Goal: Task Accomplishment & Management: Use online tool/utility

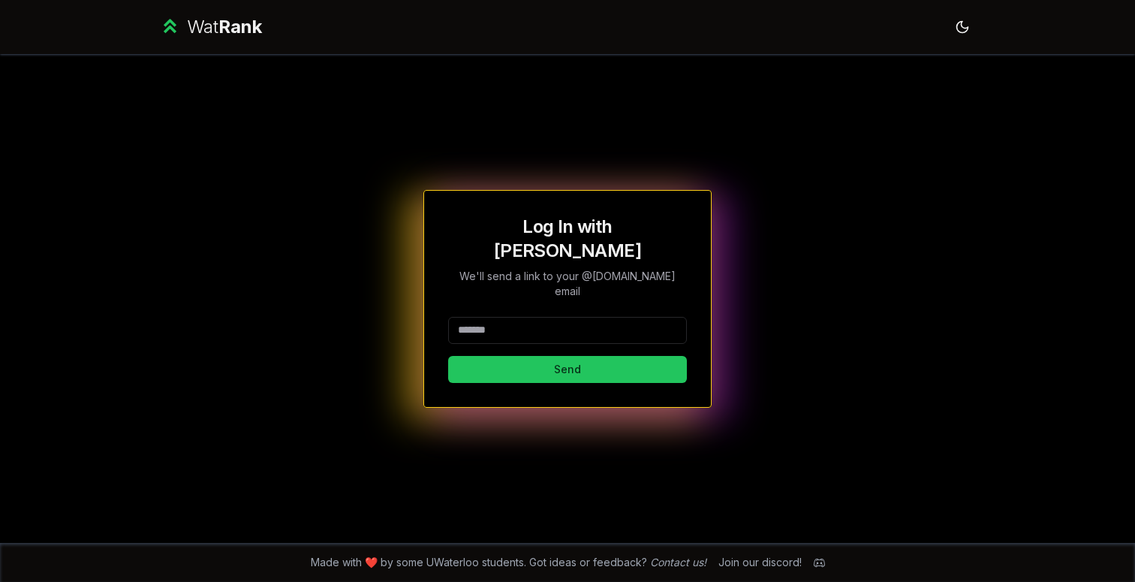
click at [569, 317] on input at bounding box center [567, 330] width 239 height 27
click at [549, 358] on button "Send" at bounding box center [567, 369] width 239 height 27
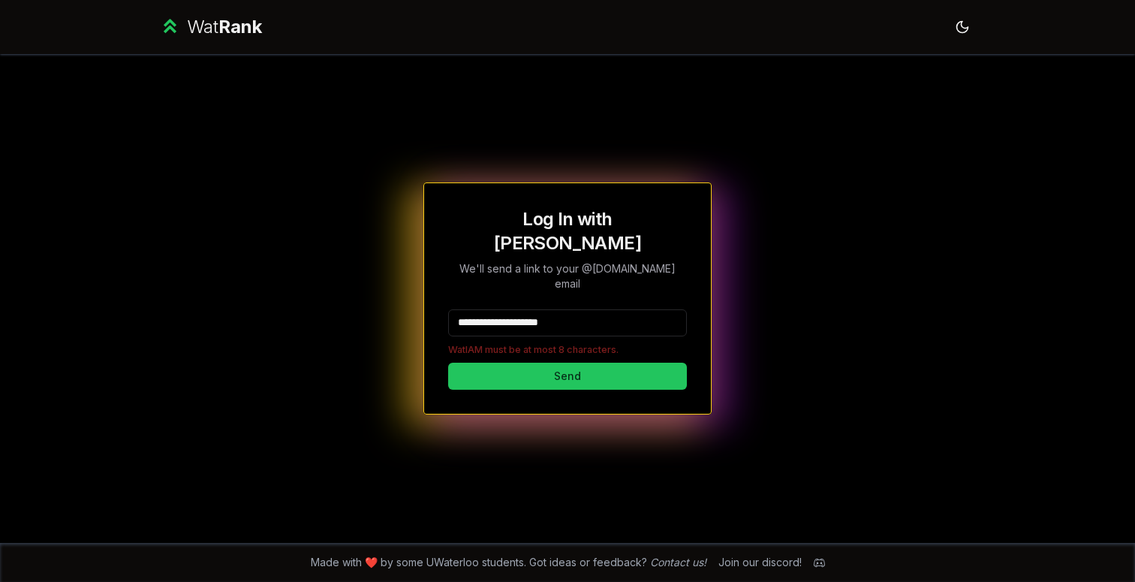
drag, startPoint x: 582, startPoint y: 305, endPoint x: 502, endPoint y: 305, distance: 80.3
click at [502, 309] on input "**********" at bounding box center [567, 322] width 239 height 27
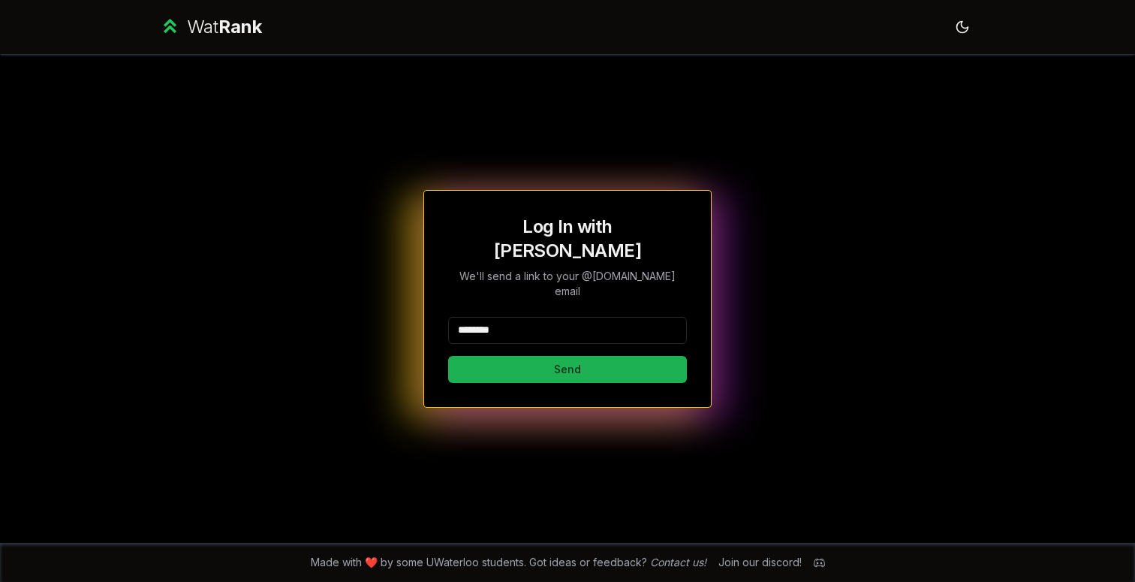
type input "********"
click at [503, 356] on button "Send" at bounding box center [567, 369] width 239 height 27
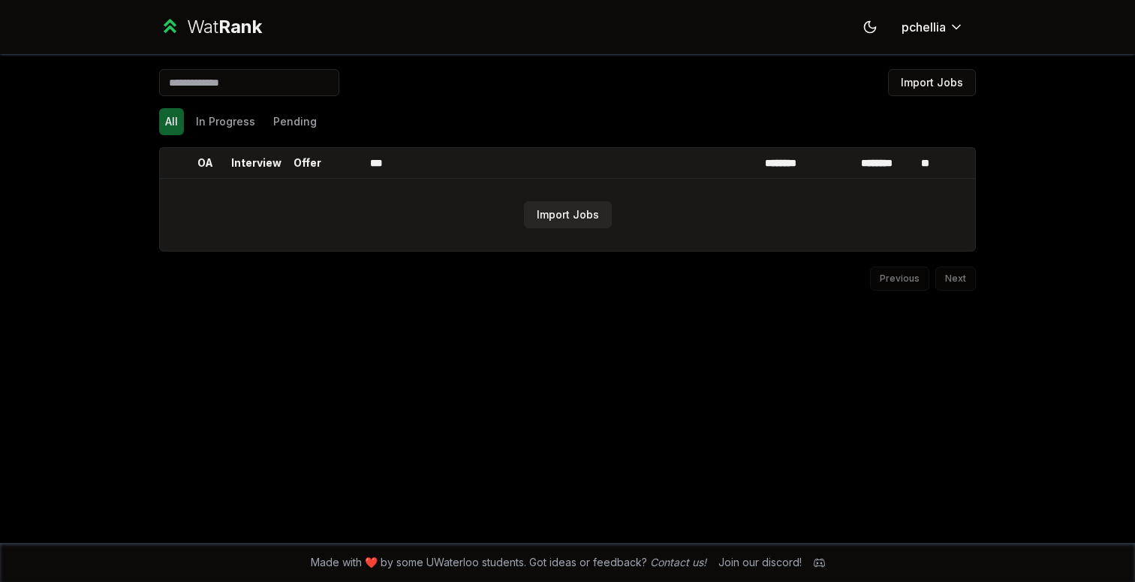
click at [530, 218] on button "Import Jobs" at bounding box center [568, 214] width 88 height 27
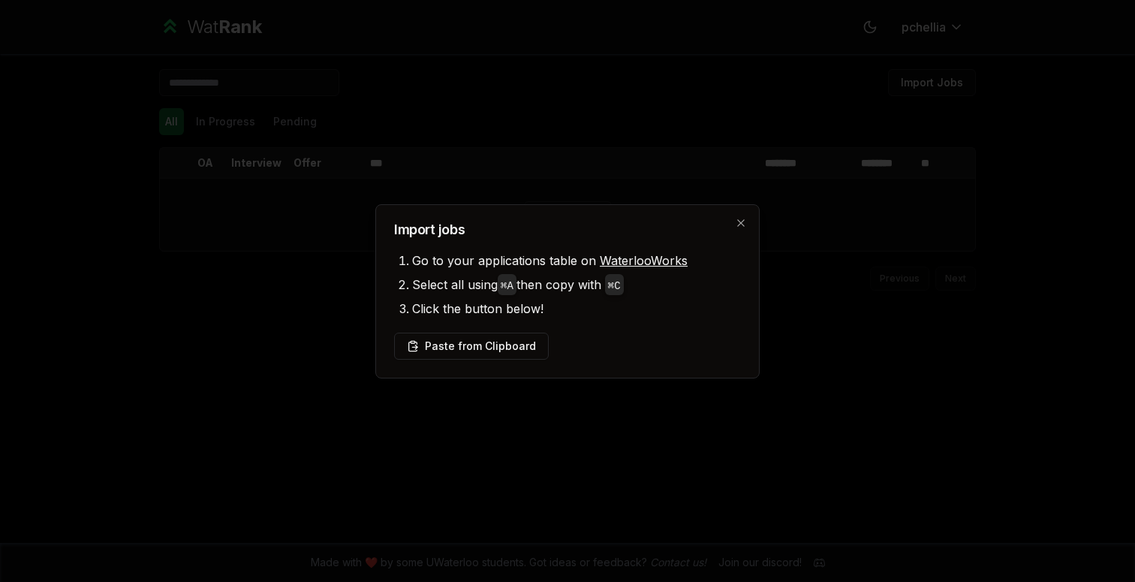
click at [486, 361] on div "Import jobs Go to your applications table on WaterlooWorks Select all using ⌘ A…" at bounding box center [567, 291] width 384 height 174
click at [491, 352] on button "Paste from Clipboard" at bounding box center [471, 345] width 155 height 27
click at [504, 340] on button "Paste from Clipboard" at bounding box center [471, 345] width 155 height 27
click at [657, 323] on div "Import jobs Go to your applications table on WaterlooWorks Select all using ⌘ A…" at bounding box center [567, 291] width 384 height 174
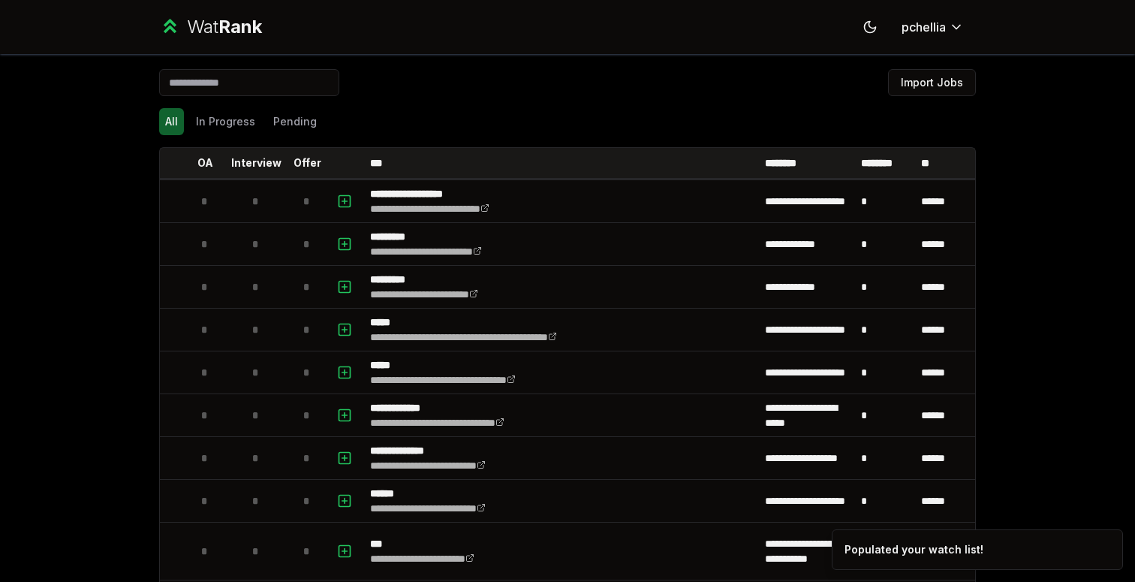
scroll to position [3, 0]
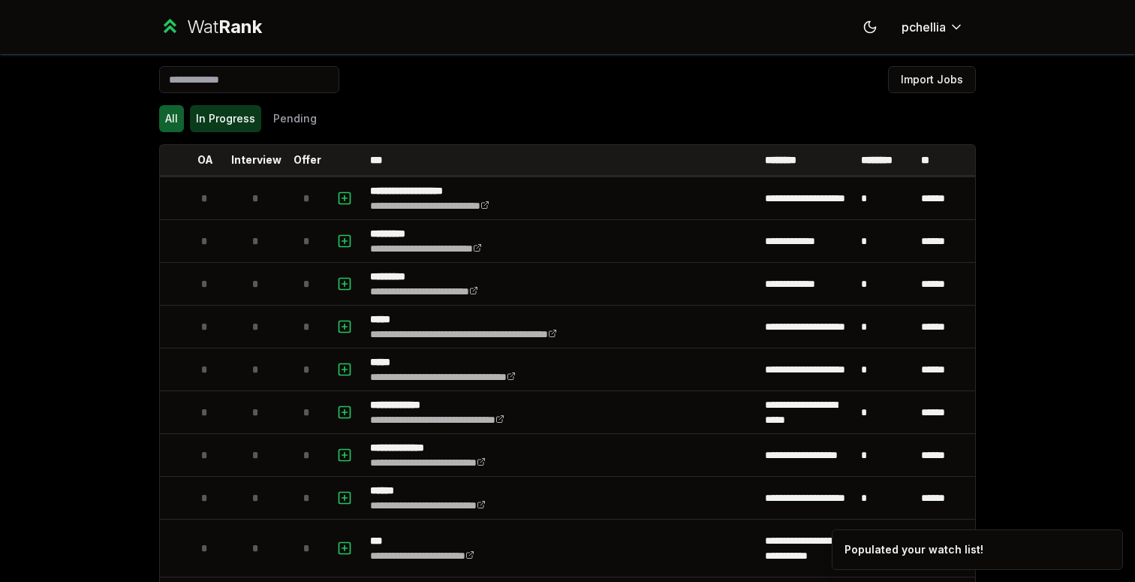
click at [191, 125] on button "In Progress" at bounding box center [225, 118] width 71 height 27
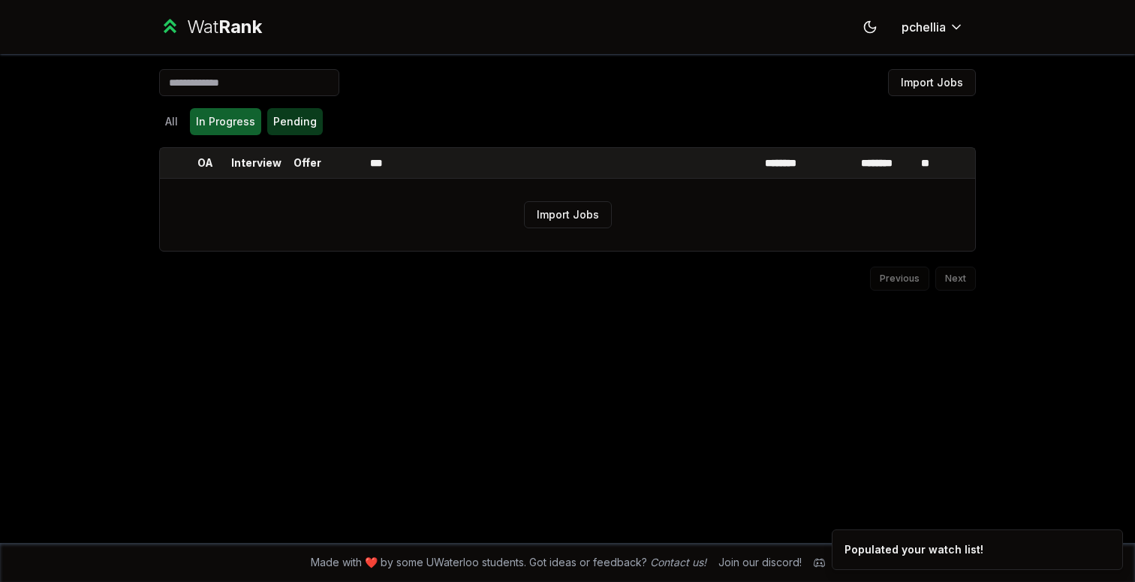
click at [295, 120] on button "Pending" at bounding box center [295, 121] width 56 height 27
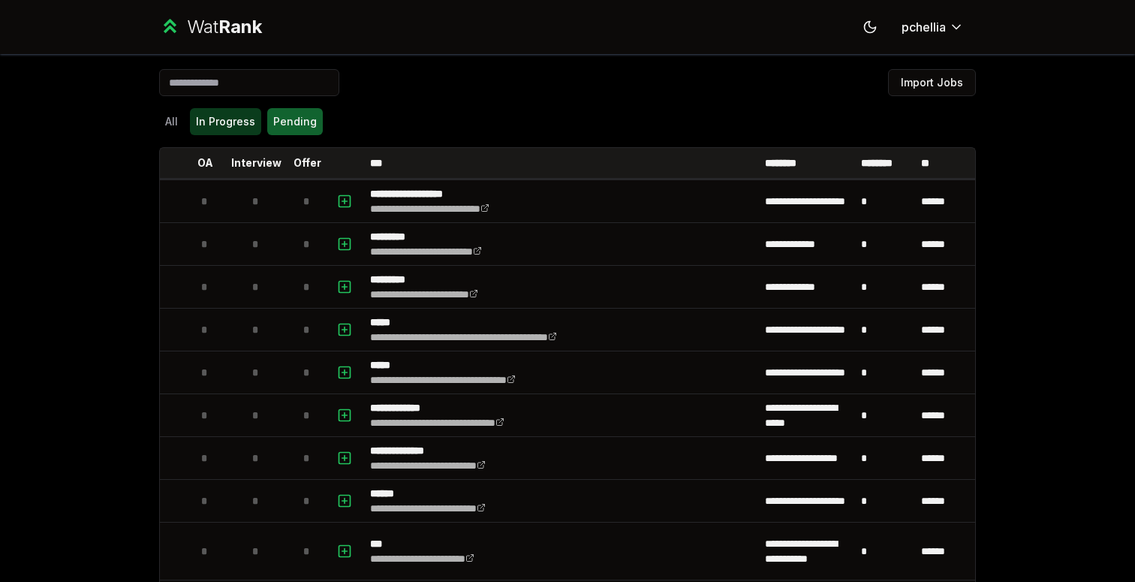
click at [206, 122] on button "In Progress" at bounding box center [225, 121] width 71 height 27
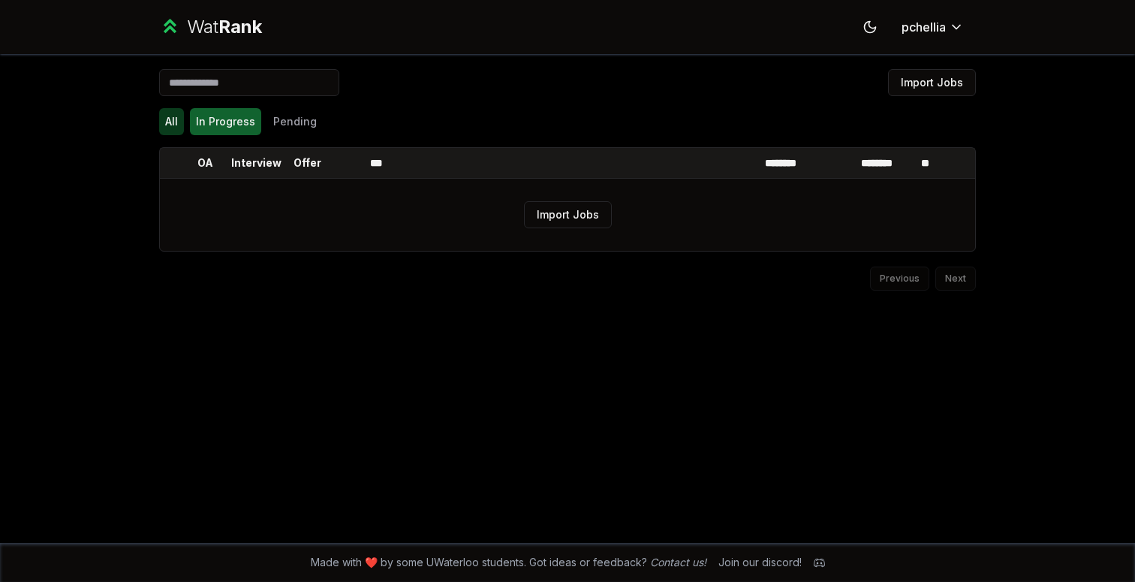
click at [160, 125] on button "All" at bounding box center [171, 121] width 25 height 27
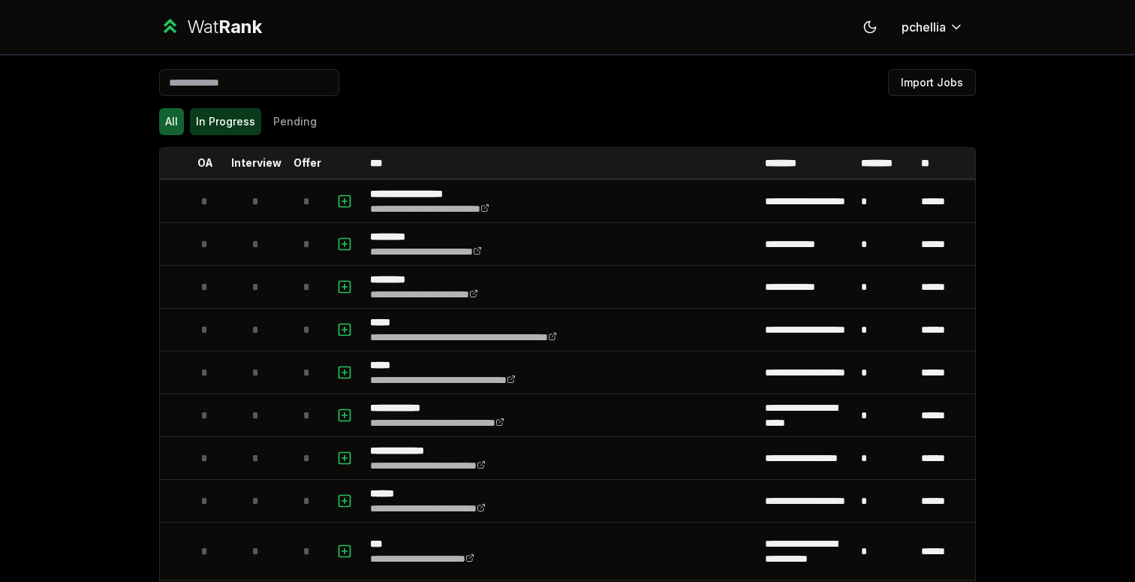
click at [218, 124] on button "In Progress" at bounding box center [225, 121] width 71 height 27
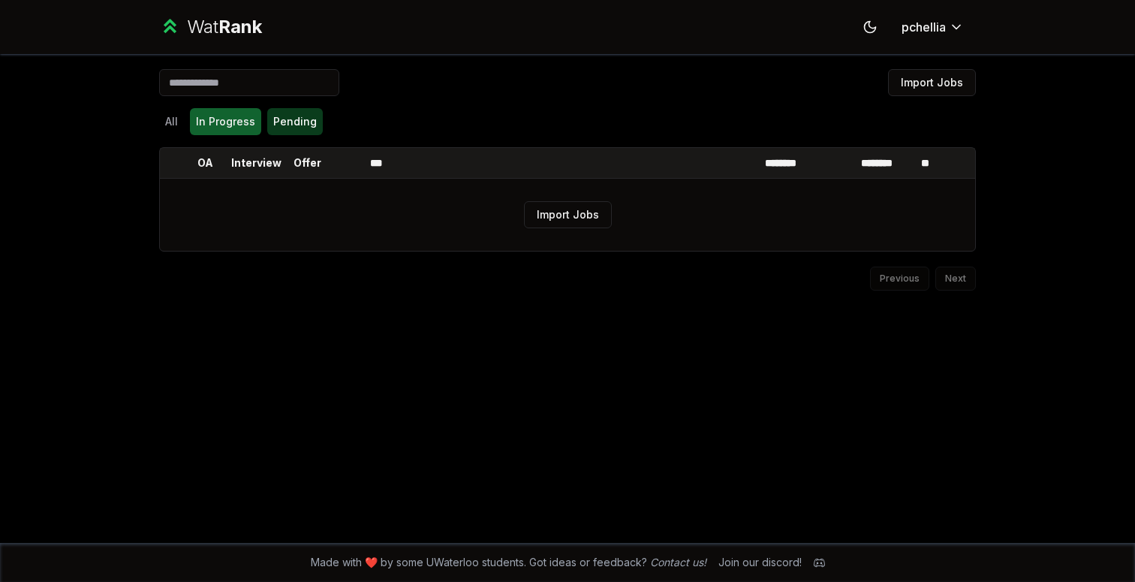
click at [283, 128] on button "Pending" at bounding box center [295, 121] width 56 height 27
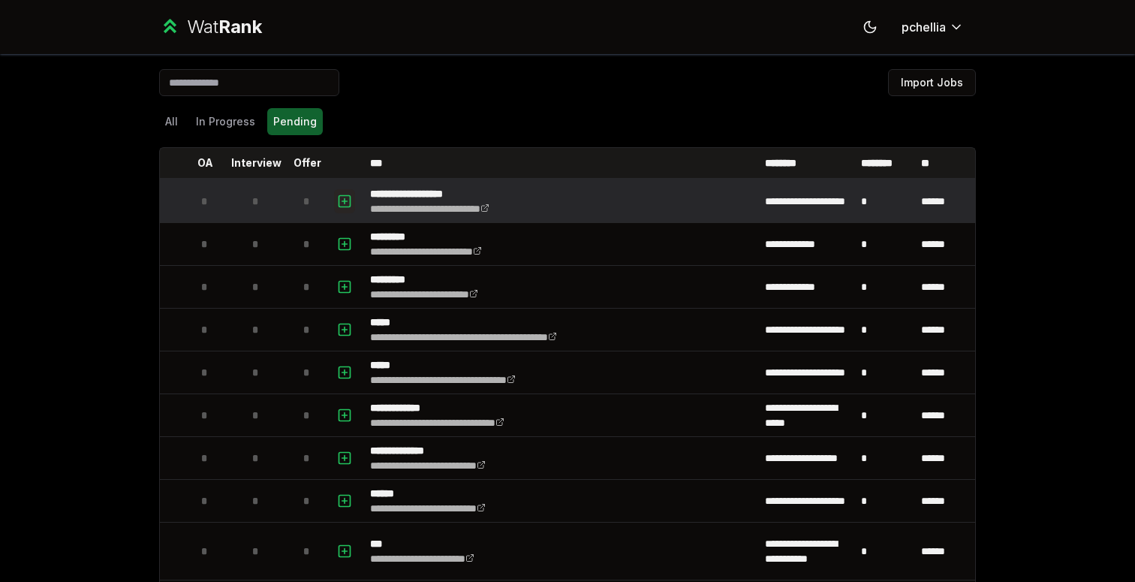
click at [344, 203] on icon "button" at bounding box center [344, 200] width 0 height 5
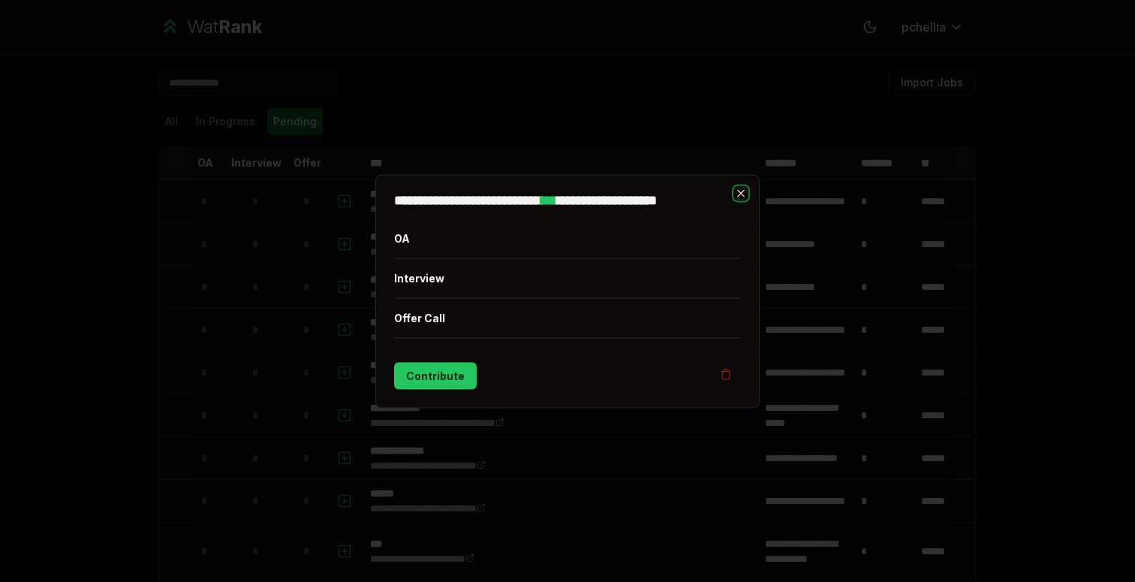
click at [738, 189] on icon "button" at bounding box center [741, 193] width 12 height 12
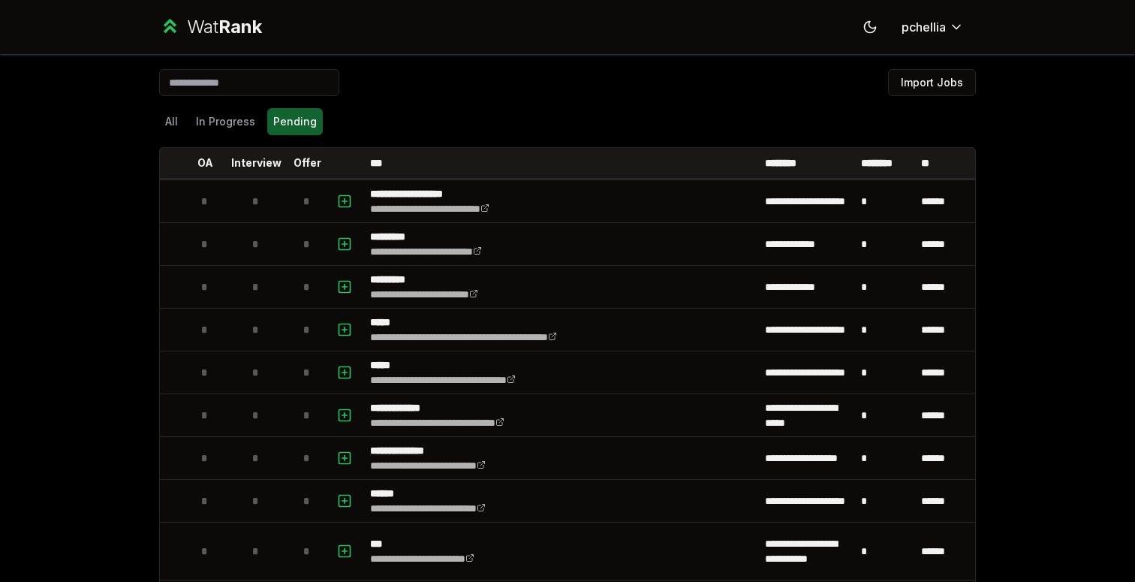
scroll to position [3, 0]
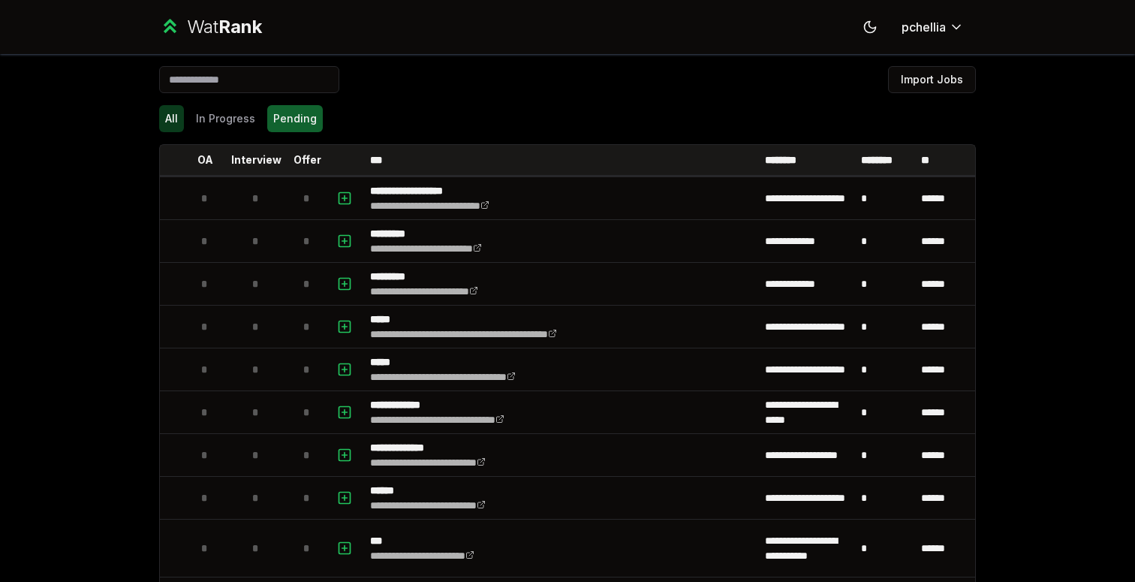
click at [167, 116] on button "All" at bounding box center [171, 118] width 25 height 27
click at [228, 20] on span "Rank" at bounding box center [240, 27] width 44 height 22
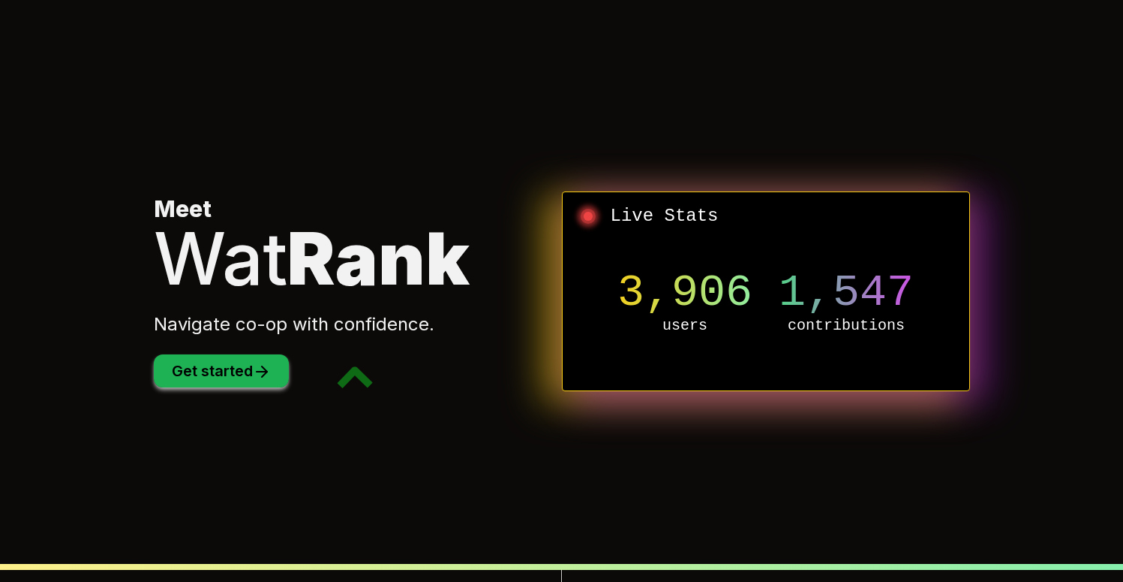
click at [221, 365] on button "Get started" at bounding box center [221, 370] width 135 height 33
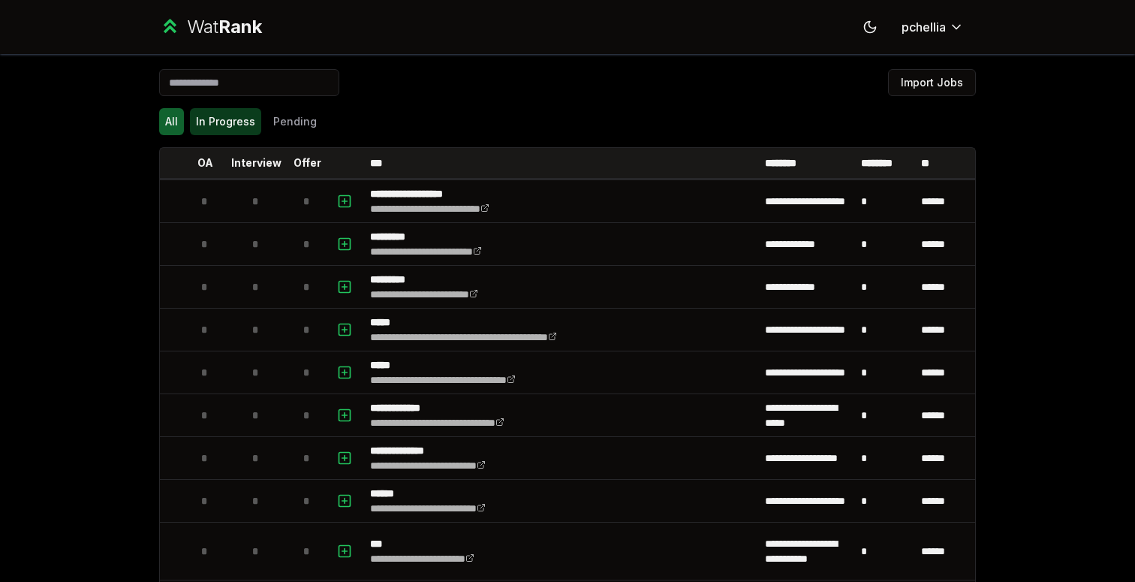
click at [190, 128] on button "In Progress" at bounding box center [225, 121] width 71 height 27
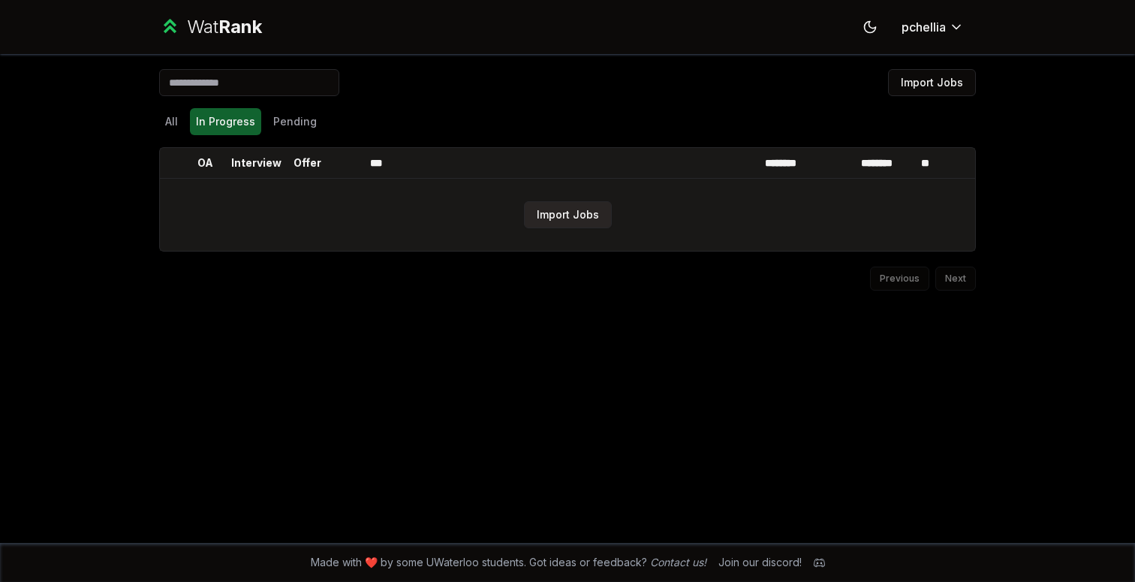
click at [552, 214] on button "Import Jobs" at bounding box center [568, 214] width 88 height 27
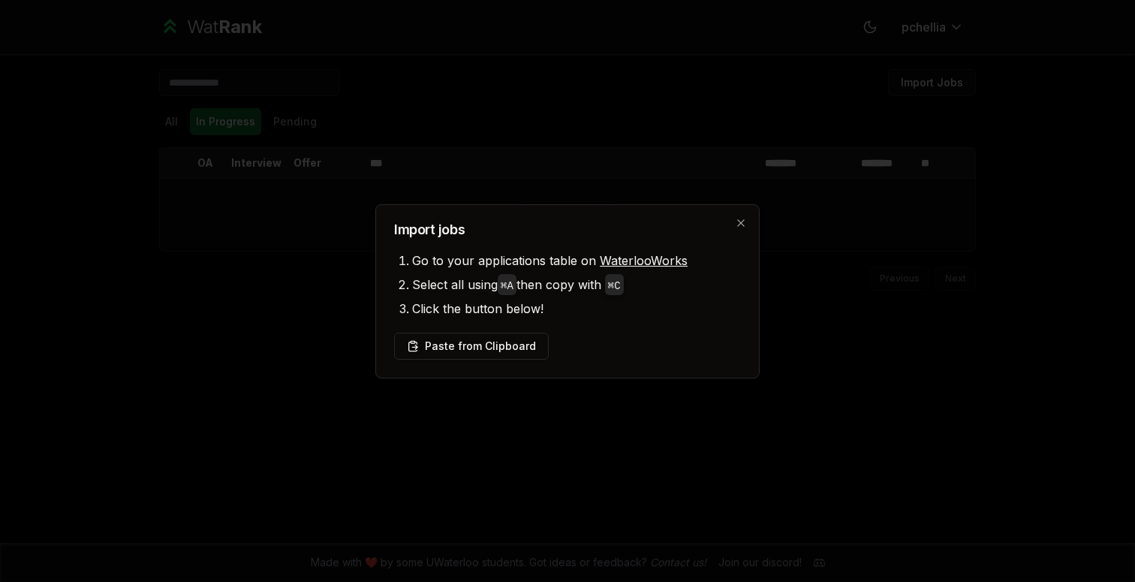
click at [565, 364] on div "Import jobs Go to your applications table on WaterlooWorks Select all using ⌘ A…" at bounding box center [567, 291] width 384 height 174
click at [518, 353] on button "Paste from Clipboard" at bounding box center [471, 345] width 155 height 27
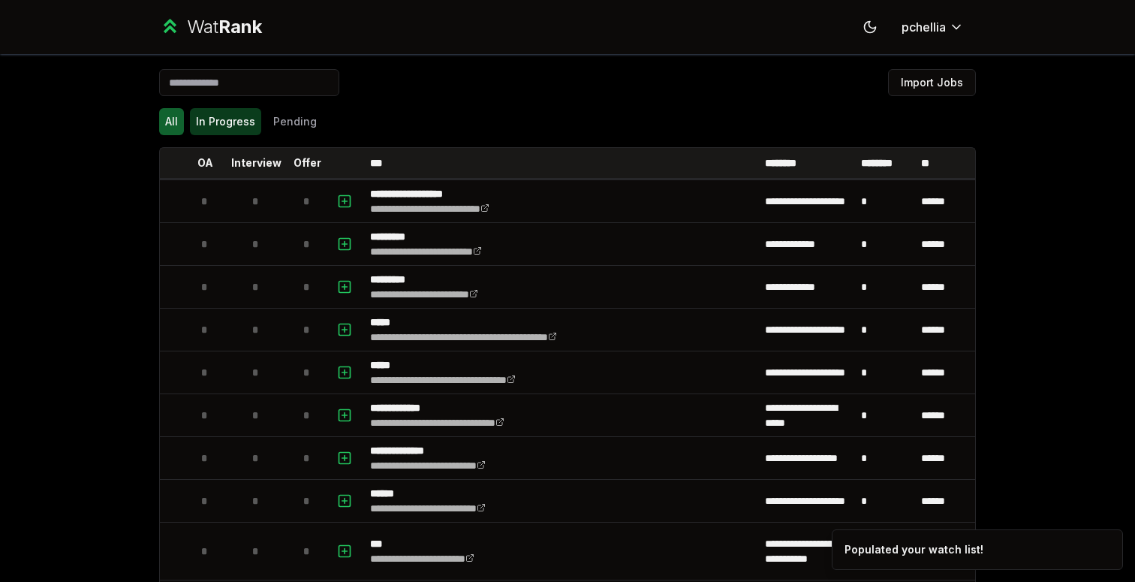
click at [238, 124] on button "In Progress" at bounding box center [225, 121] width 71 height 27
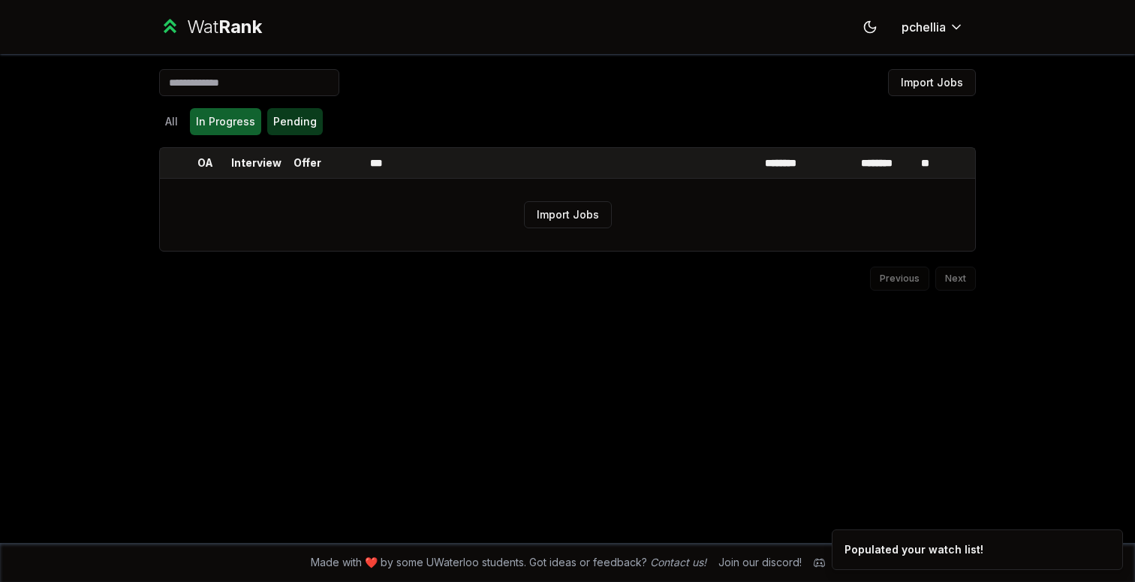
click at [276, 122] on button "Pending" at bounding box center [295, 121] width 56 height 27
